Goal: Find specific page/section: Find specific page/section

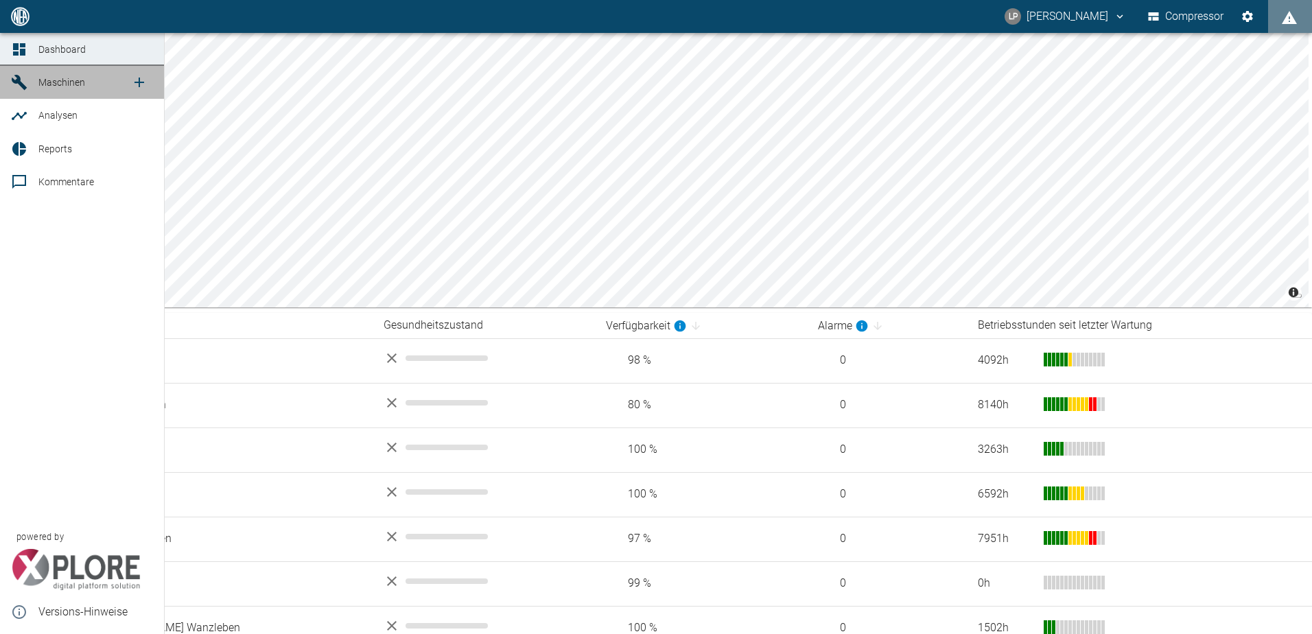
click at [45, 82] on span "Maschinen" at bounding box center [61, 82] width 47 height 11
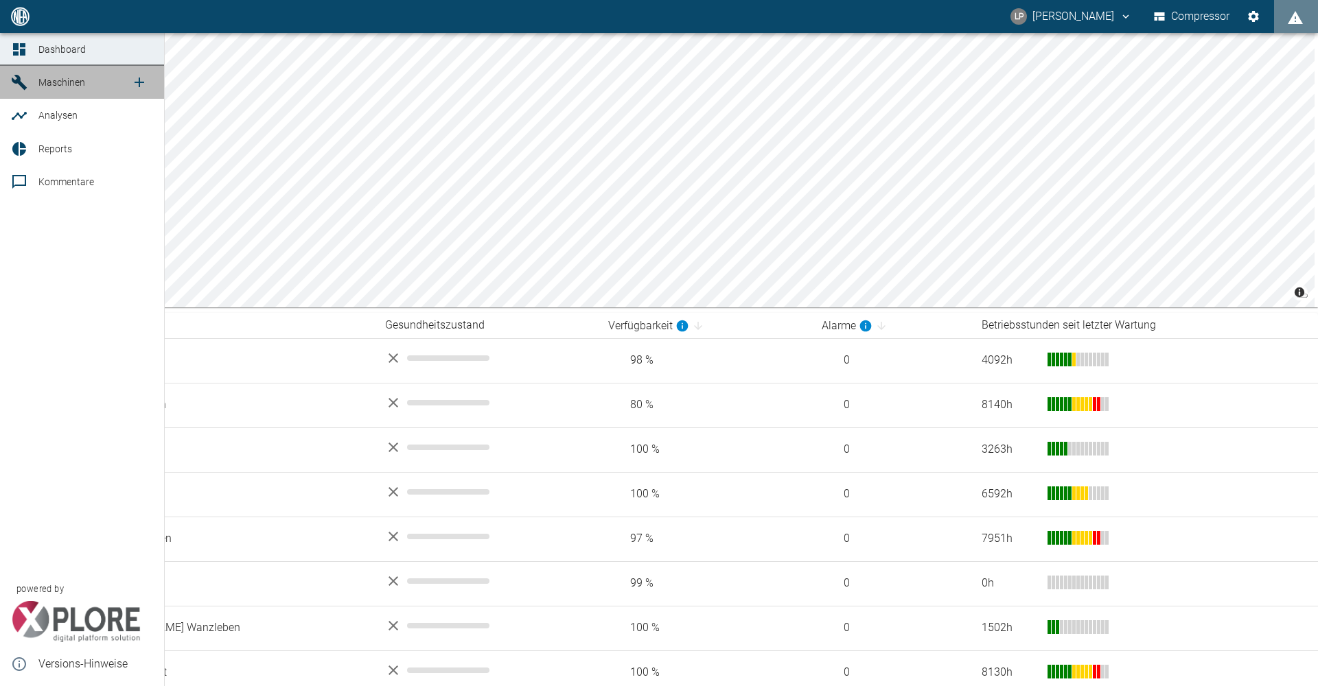
click at [69, 71] on link "Maschinen" at bounding box center [82, 82] width 164 height 33
